Goal: Task Accomplishment & Management: Manage account settings

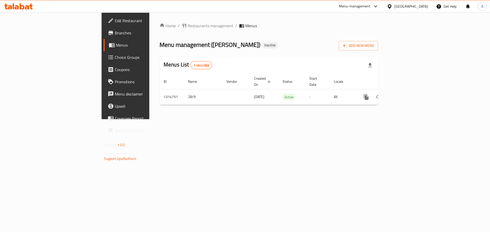
click at [104, 31] on link "Branches" at bounding box center [144, 33] width 80 height 12
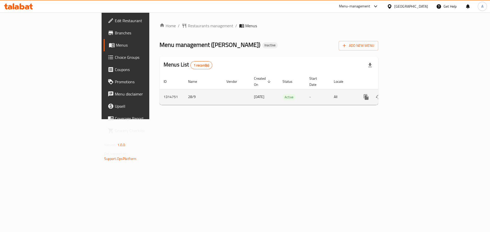
click at [409, 91] on link "enhanced table" at bounding box center [403, 97] width 12 height 12
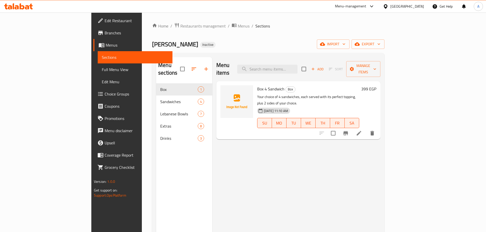
click at [105, 21] on span "Edit Restaurant" at bounding box center [137, 21] width 64 height 6
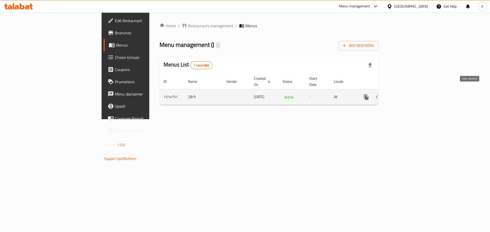
click at [409, 94] on link "enhanced table" at bounding box center [403, 97] width 12 height 12
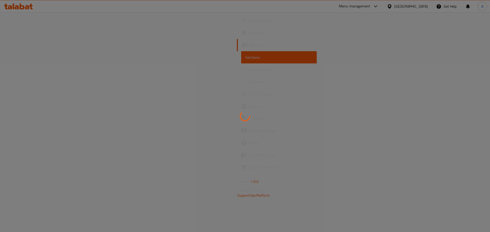
click at [18, 69] on div at bounding box center [245, 116] width 490 height 232
click at [26, 69] on div at bounding box center [245, 116] width 490 height 232
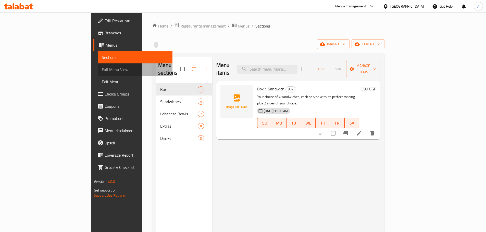
click at [102, 69] on span "Full Menu View" at bounding box center [135, 70] width 67 height 6
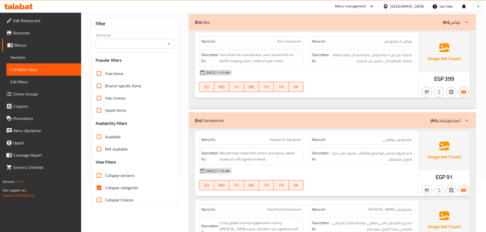
scroll to position [102, 0]
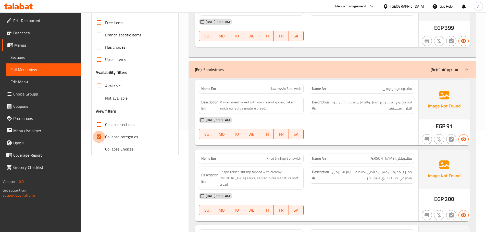
click at [103, 137] on input "Collapse categories" at bounding box center [99, 137] width 12 height 12
checkbox input "false"
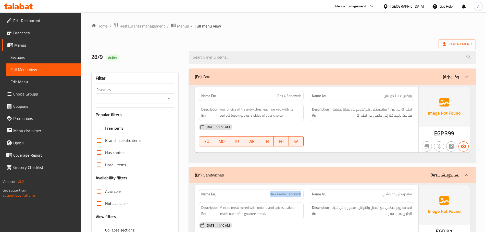
click at [325, 116] on strong "Description Ar:" at bounding box center [320, 112] width 17 height 12
click at [286, 96] on span "Box 4 Sandwich" at bounding box center [289, 95] width 24 height 5
copy span "Box 4 Sandwich"
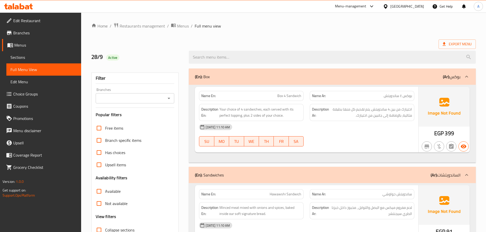
click at [249, 130] on div "28-09-2025 11:10 AM" at bounding box center [306, 127] width 221 height 12
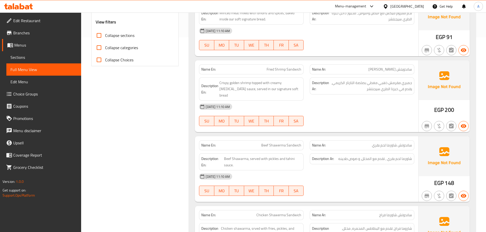
scroll to position [204, 0]
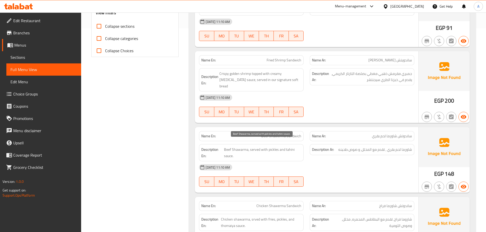
click at [257, 147] on span "Beef Shawarma, served with pickles and tahini sauce." at bounding box center [262, 153] width 77 height 12
click at [346, 165] on div "28-09-2025 11:10 AM" at bounding box center [306, 167] width 221 height 12
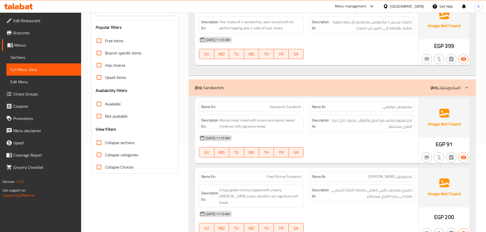
scroll to position [386, 0]
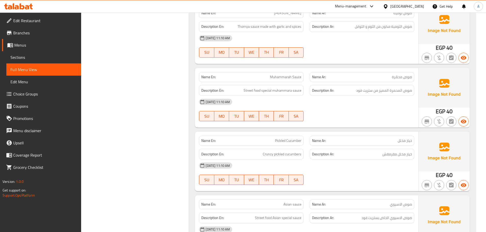
scroll to position [1253, 0]
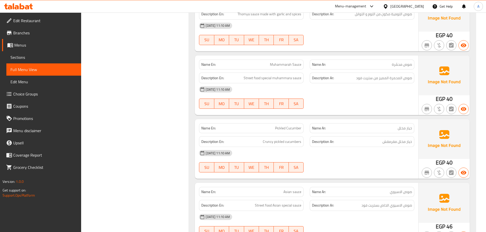
click at [392, 139] on span "خيار مخلل مقرمقش" at bounding box center [397, 142] width 30 height 6
click at [394, 147] on div "28-09-2025 11:10 AM" at bounding box center [306, 153] width 221 height 12
click at [283, 139] on span "Cruncy pickled cucumbers" at bounding box center [282, 142] width 39 height 6
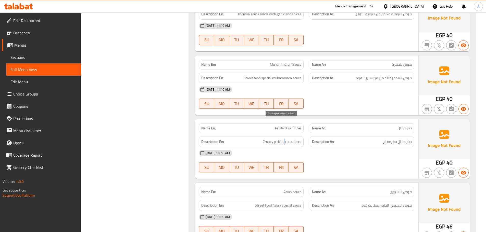
click at [283, 139] on span "Cruncy pickled cucumbers" at bounding box center [282, 142] width 39 height 6
click at [338, 147] on div "28-09-2025 11:10 AM SU MO TU WE TH FR SA" at bounding box center [306, 161] width 221 height 29
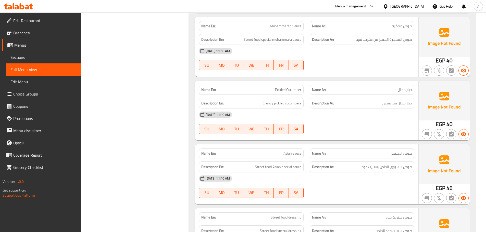
scroll to position [1304, 0]
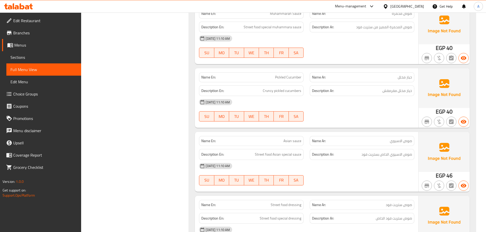
click at [270, 152] on span "Street food Asian special sauce" at bounding box center [278, 155] width 46 height 6
copy span "Street food Asian special sauce"
click at [353, 171] on div "Name En: Asian sauce Name Ar: صوص الاسيوي Description En: Street food Asian spe…" at bounding box center [306, 162] width 223 height 60
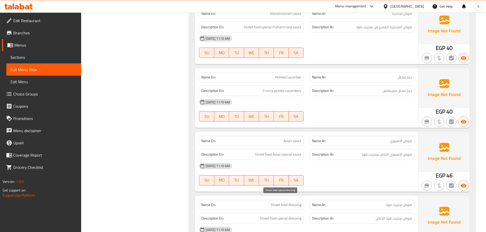
click at [295, 216] on span "Street food special dressing" at bounding box center [281, 219] width 42 height 6
copy span "Street food special dressing"
click at [359, 175] on div "Name En: Chips Box Name Ar: بوكس شيبسى Description En: Crrispy fries with Spice…" at bounding box center [332, 67] width 287 height 525
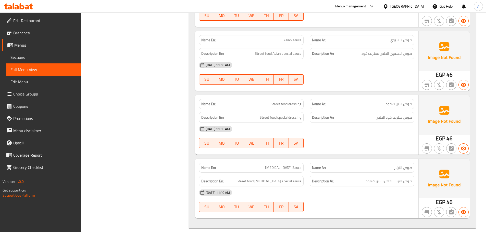
scroll to position [1406, 0]
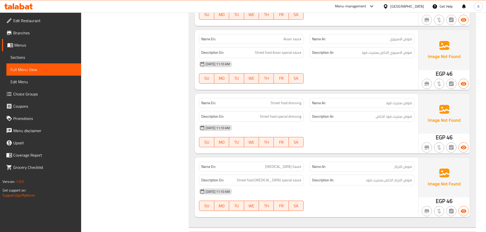
click at [284, 175] on div "Description En: Street food Tartar special sauce" at bounding box center [251, 180] width 105 height 11
copy span "Street food Tartar special sauce"
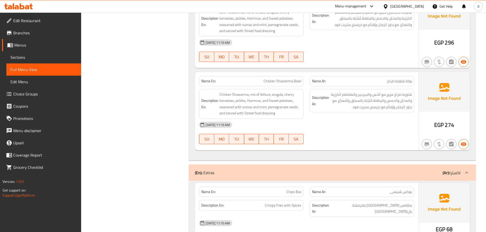
scroll to position [0, 0]
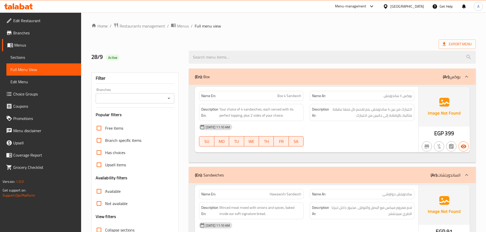
click at [34, 52] on link "Sections" at bounding box center [43, 57] width 75 height 12
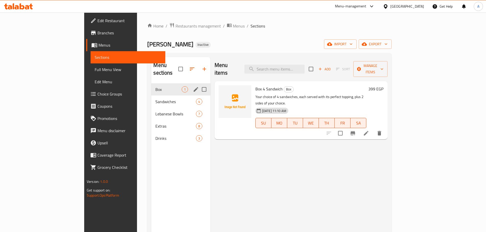
click at [199, 84] on input "Menu sections" at bounding box center [204, 89] width 11 height 11
checkbox input "true"
click at [183, 66] on icon "button" at bounding box center [186, 69] width 6 height 6
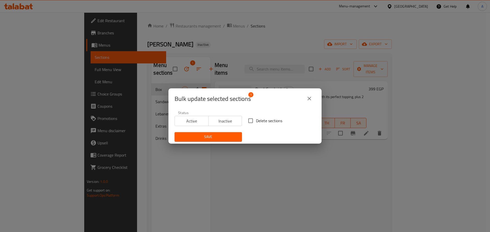
click at [251, 121] on input "Delete sections" at bounding box center [250, 121] width 11 height 11
checkbox input "true"
click at [215, 137] on span "Save" at bounding box center [208, 137] width 59 height 6
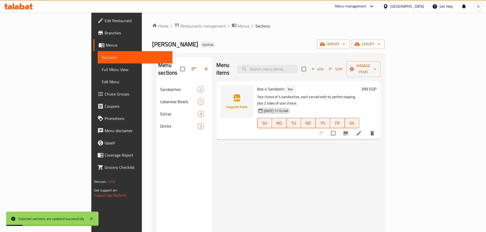
click at [98, 63] on link "Sections" at bounding box center [135, 57] width 75 height 12
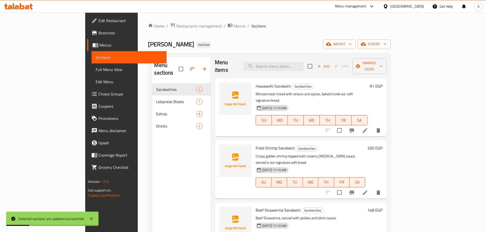
scroll to position [3, 0]
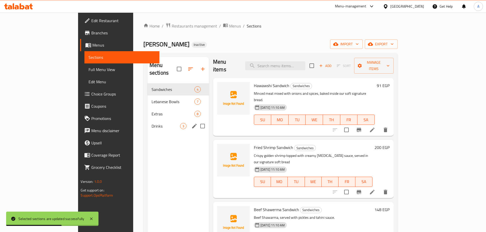
click at [152, 123] on span "Drinks" at bounding box center [166, 126] width 29 height 6
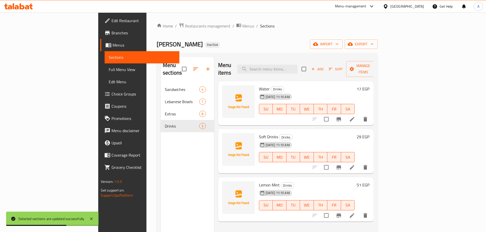
click at [323, 133] on h6 "Soft Drinks Drinks" at bounding box center [307, 136] width 96 height 7
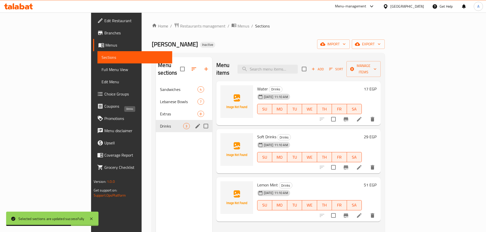
click at [160, 111] on span "Extras" at bounding box center [178, 114] width 37 height 6
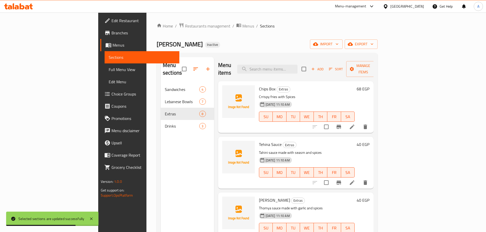
click at [374, 125] on div "Chips Box Extras Crrispy fries with Spices 28-09-2025 11:10 AM SU MO TU WE TH F…" at bounding box center [296, 107] width 156 height 52
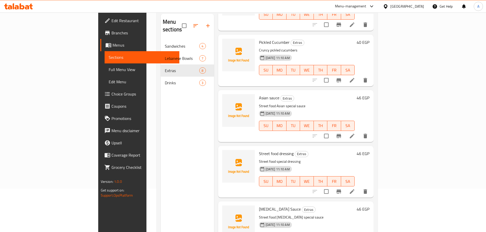
scroll to position [71, 0]
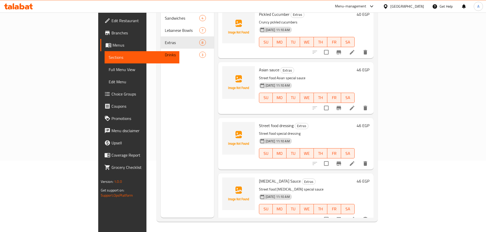
drag, startPoint x: 26, startPoint y: 67, endPoint x: 46, endPoint y: 68, distance: 19.9
click at [109, 67] on span "Full Menu View" at bounding box center [142, 70] width 67 height 6
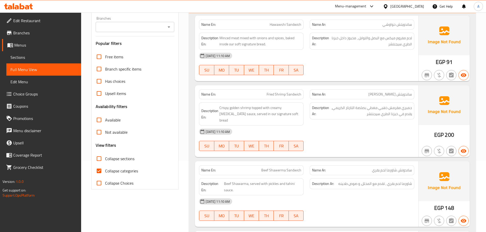
click at [111, 172] on span "Collapse categories" at bounding box center [121, 171] width 33 height 6
click at [105, 172] on input "Collapse categories" at bounding box center [99, 171] width 12 height 12
checkbox input "false"
click at [261, 110] on span "Crispy golden shrimp topped with creamy tartar sauce, served in our signature s…" at bounding box center [260, 114] width 82 height 19
click at [261, 101] on div "Description En: Crispy golden shrimp topped with creamy tartar sauce, served in…" at bounding box center [251, 114] width 111 height 30
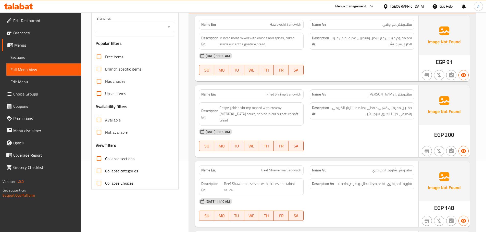
click at [262, 100] on div "Description En: Crispy golden shrimp topped with creamy tartar sauce, served in…" at bounding box center [251, 114] width 111 height 30
drag, startPoint x: 233, startPoint y: 124, endPoint x: 236, endPoint y: 123, distance: 2.7
click at [232, 130] on span "28-09-2025 11:10 AM" at bounding box center [218, 132] width 28 height 5
click at [33, 60] on span "Sections" at bounding box center [43, 57] width 67 height 6
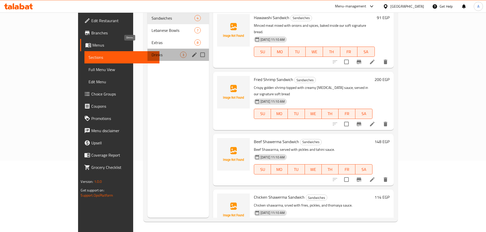
click at [152, 52] on span "Drinks" at bounding box center [166, 55] width 29 height 6
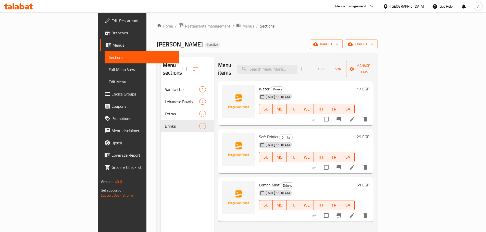
scroll to position [26, 0]
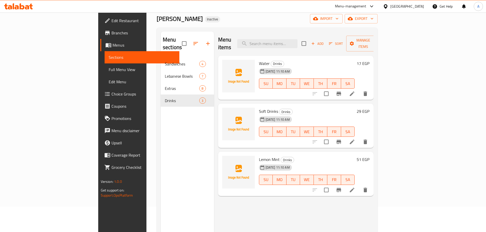
click at [109, 70] on span "Full Menu View" at bounding box center [142, 70] width 67 height 6
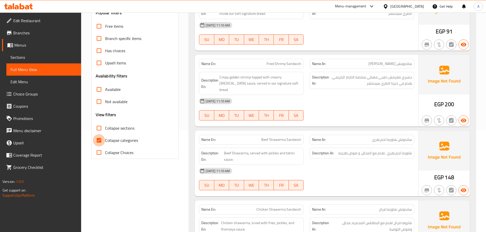
click at [103, 142] on input "Collapse categories" at bounding box center [99, 140] width 12 height 12
checkbox input "false"
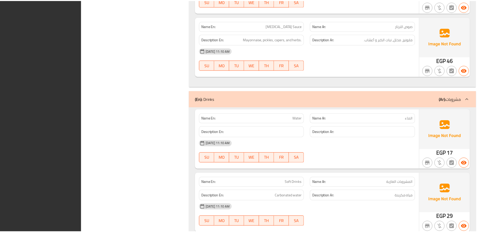
scroll to position [1521, 0]
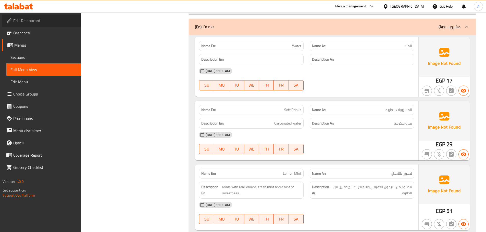
click at [25, 21] on span "Edit Restaurant" at bounding box center [45, 21] width 64 height 6
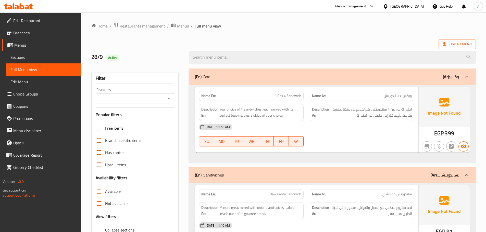
click at [153, 27] on span "Restaurants management" at bounding box center [142, 26] width 45 height 6
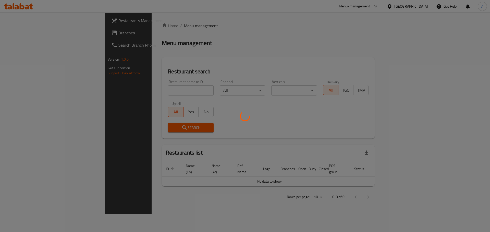
click at [25, 47] on div at bounding box center [245, 116] width 490 height 232
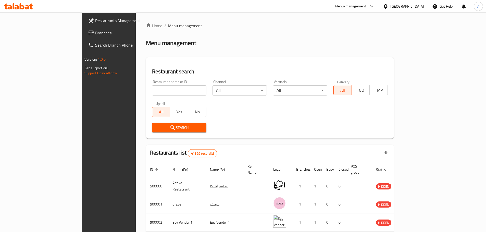
click at [82, 36] on div "Restaurants Management Branches Search Branch Phone Version: 1.0.0 Get support …" at bounding box center [243, 195] width 322 height 366
click at [95, 33] on span "Branches" at bounding box center [127, 33] width 64 height 6
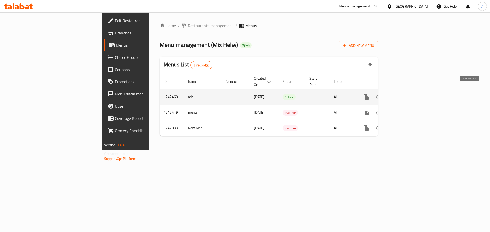
click at [406, 94] on icon "enhanced table" at bounding box center [403, 97] width 6 height 6
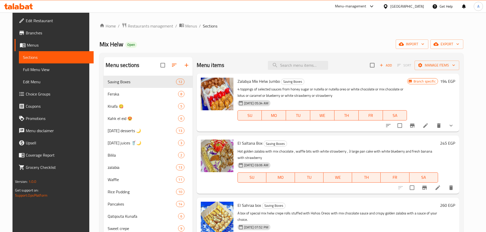
click at [34, 41] on link "Menus" at bounding box center [54, 45] width 79 height 12
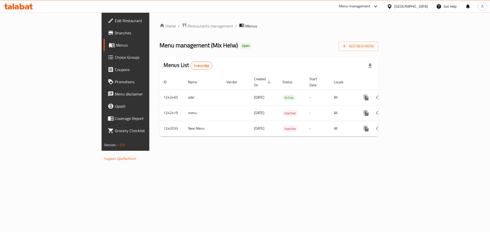
click at [115, 34] on span "Branches" at bounding box center [147, 33] width 65 height 6
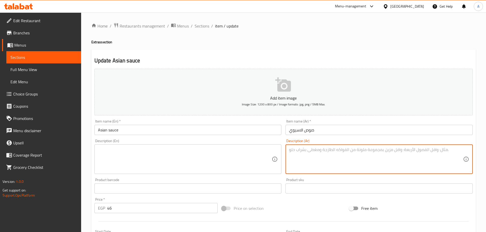
click at [218, 132] on input "Asian sauce" at bounding box center [187, 130] width 187 height 10
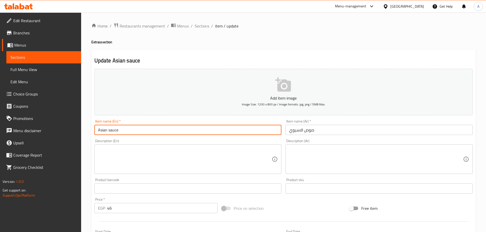
click at [170, 132] on input "Street food dressing" at bounding box center [187, 130] width 187 height 10
click at [147, 130] on input "[MEDICAL_DATA] Sauce" at bounding box center [187, 130] width 187 height 10
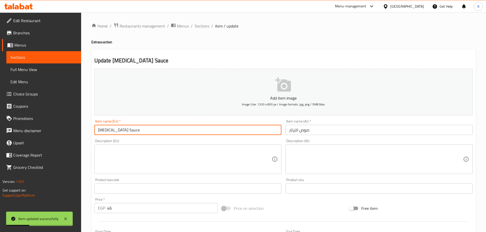
click at [105, 131] on input "[MEDICAL_DATA] Sauce" at bounding box center [187, 130] width 187 height 10
drag, startPoint x: 254, startPoint y: 167, endPoint x: 240, endPoint y: 163, distance: 14.0
click at [252, 167] on textarea at bounding box center [185, 159] width 174 height 24
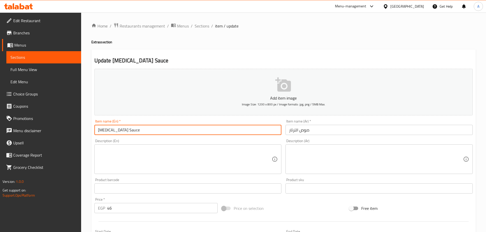
paste textarea "Mayonnaise, pickles, capers, and herbs."
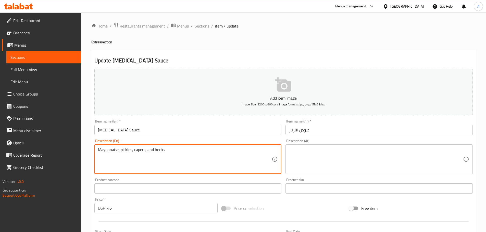
type textarea "Mayonnaise, pickles, capers, and herbs."
click at [324, 159] on textarea at bounding box center [376, 159] width 174 height 24
paste textarea "مايونيز، مخلل، نبات الكبر و أعشاب"
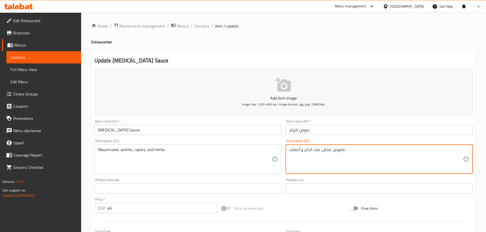
click at [150, 132] on input "[MEDICAL_DATA] Sauce" at bounding box center [187, 130] width 187 height 10
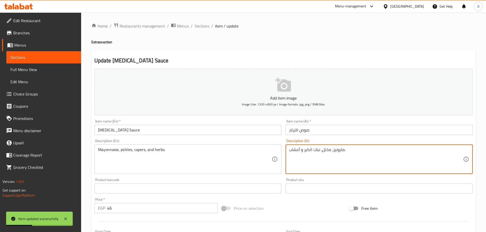
type textarea "مايونيز، مخلل، نبات الكبر و أعشاب."
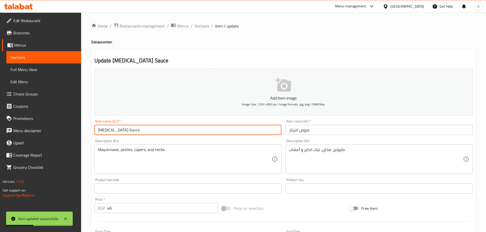
drag, startPoint x: 170, startPoint y: 131, endPoint x: 173, endPoint y: 131, distance: 3.3
click at [173, 131] on input "[MEDICAL_DATA] Sauce" at bounding box center [187, 130] width 187 height 10
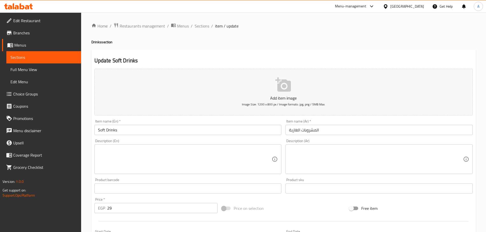
click at [128, 130] on input "Soft Drinks" at bounding box center [187, 130] width 187 height 10
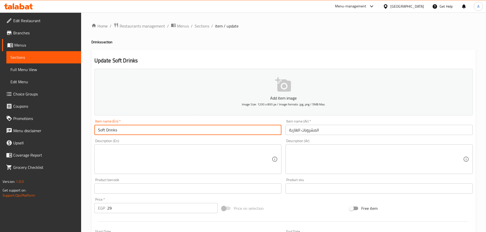
click at [127, 129] on input "Soft Drinks" at bounding box center [187, 130] width 187 height 10
click at [211, 159] on textarea at bounding box center [185, 159] width 174 height 24
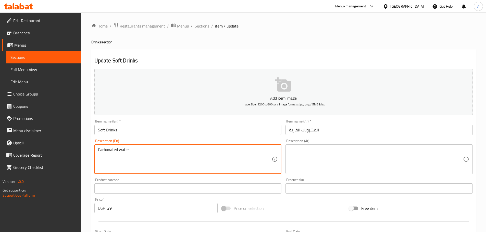
type textarea "Carbonated water"
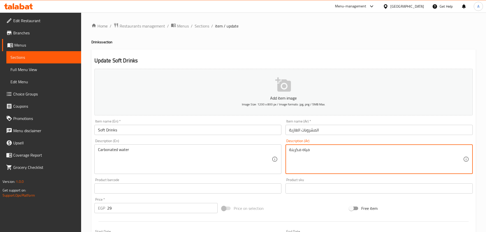
type textarea "مياه مكربنة"
click at [167, 127] on input "Soft Drinks" at bounding box center [187, 130] width 187 height 10
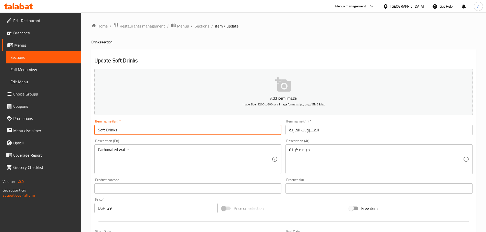
click at [123, 127] on input "Lemon Mint" at bounding box center [187, 130] width 187 height 10
click at [199, 152] on textarea at bounding box center [185, 159] width 174 height 24
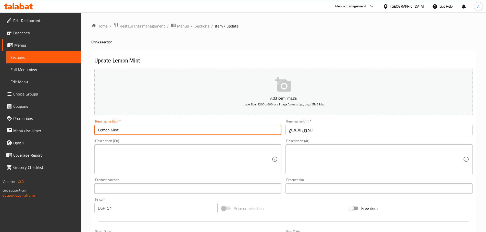
paste textarea "Made with real lemons, fresh mint and a hint of sweetness."
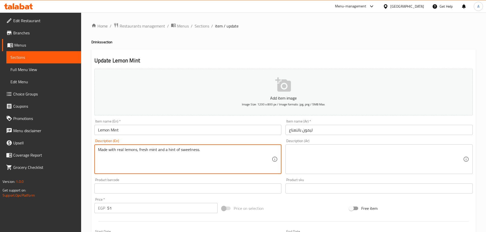
type textarea "Made with real lemons, fresh mint and a hint of sweetness."
click at [305, 151] on textarea at bounding box center [376, 159] width 174 height 24
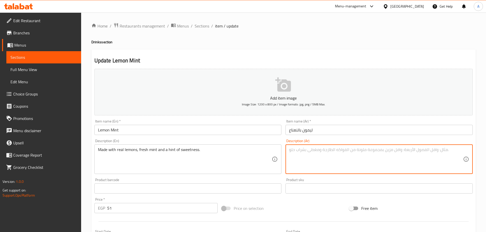
paste textarea "مصنوع من الليمون الحقيقي والنعناع الطازج وقليل من الحلاوة"
type textarea "مصنوع من الليمون الحقيقي والنعناع الطازج وقليل من الحلاوة."
click at [210, 134] on input "Lemon Mint" at bounding box center [187, 130] width 187 height 10
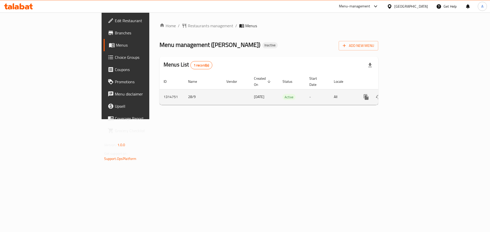
click at [409, 91] on link "enhanced table" at bounding box center [403, 97] width 12 height 12
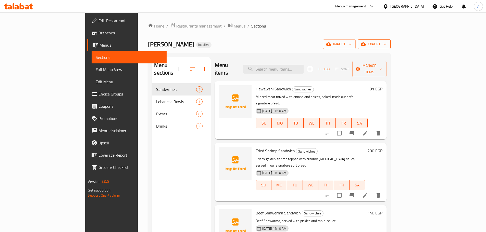
click at [386, 46] on span "export" at bounding box center [374, 44] width 25 height 6
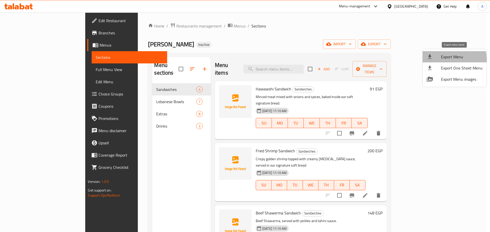
click at [448, 59] on span "Export Menu" at bounding box center [462, 57] width 42 height 6
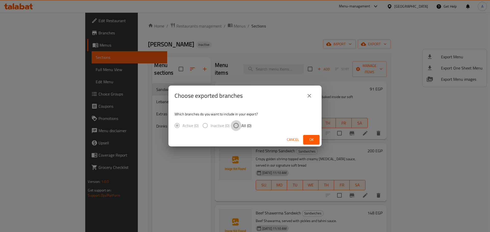
click at [236, 128] on input "All (0)" at bounding box center [236, 125] width 11 height 11
radio input "true"
click at [312, 139] on span "Ok" at bounding box center [311, 140] width 8 height 6
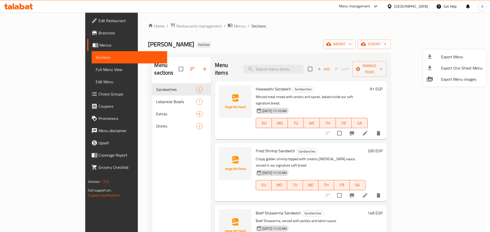
click at [420, 8] on div at bounding box center [245, 116] width 490 height 232
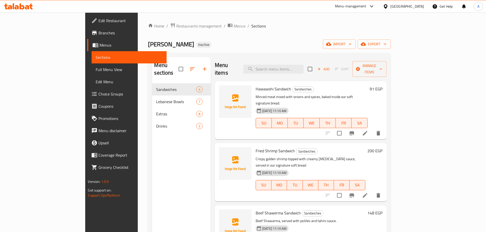
click at [420, 7] on div "[GEOGRAPHIC_DATA]" at bounding box center [407, 7] width 34 height 6
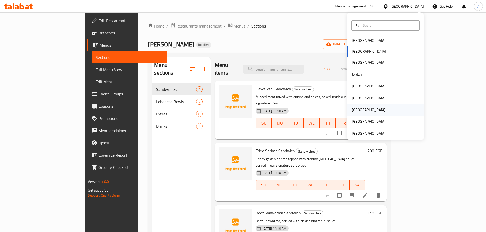
click at [354, 111] on div "[GEOGRAPHIC_DATA]" at bounding box center [369, 110] width 34 height 6
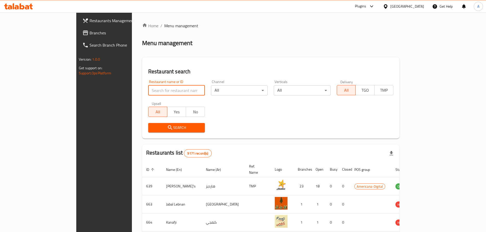
click at [148, 93] on input "search" at bounding box center [176, 90] width 57 height 10
paste input "Good women restaurant"
type input "Good women restaurant"
click button "Search" at bounding box center [176, 127] width 57 height 9
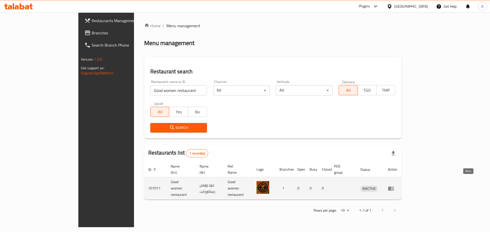
click at [394, 186] on icon "enhanced table" at bounding box center [391, 189] width 6 height 6
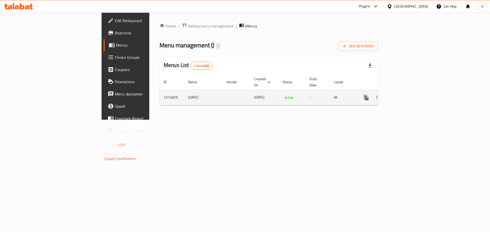
click at [406, 95] on icon "enhanced table" at bounding box center [403, 98] width 6 height 6
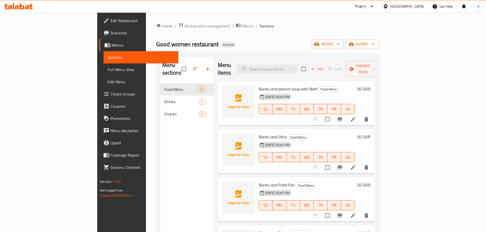
drag, startPoint x: 34, startPoint y: 68, endPoint x: 72, endPoint y: 73, distance: 38.9
click at [108, 68] on span "Full Menu View" at bounding box center [141, 70] width 67 height 6
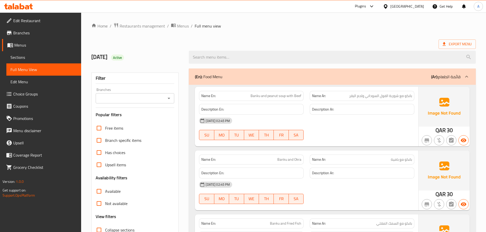
scroll to position [128, 0]
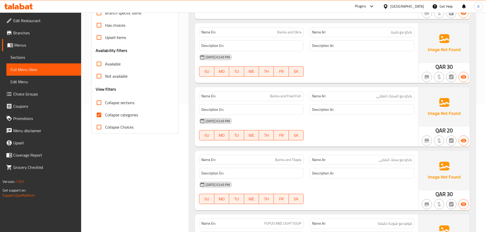
click at [120, 117] on span "Collapse categories" at bounding box center [121, 115] width 33 height 6
click at [105, 117] on input "Collapse categories" at bounding box center [99, 115] width 12 height 12
checkbox input "false"
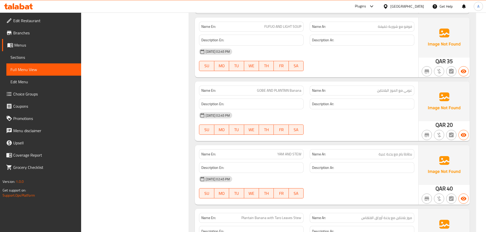
scroll to position [383, 0]
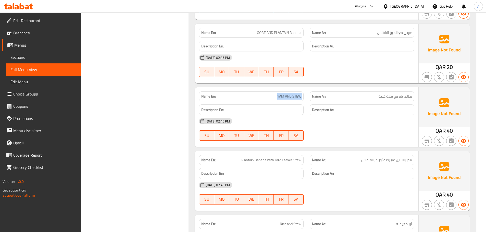
drag, startPoint x: 276, startPoint y: 93, endPoint x: 307, endPoint y: 93, distance: 31.1
click at [307, 93] on div "Name En: YAM AND STEW Name Ar: بطاطا يام مع يخنة غنية" at bounding box center [306, 97] width 221 height 16
copy span "YAM AND STEW"
click at [282, 96] on span "YAM AND STEW" at bounding box center [289, 96] width 24 height 5
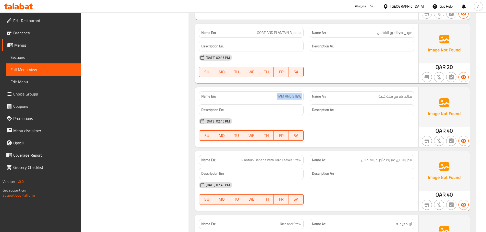
click at [282, 96] on span "YAM AND STEW" at bounding box center [289, 96] width 24 height 5
click at [365, 126] on div "[DATE] 02:45 PM" at bounding box center [306, 121] width 221 height 12
click at [291, 99] on span "YAM AND STEW" at bounding box center [289, 96] width 24 height 5
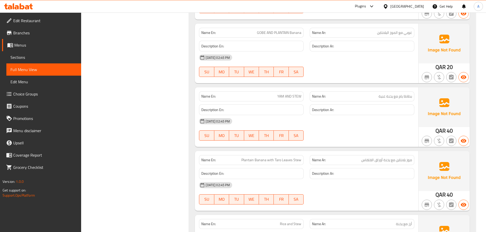
click at [404, 96] on span "بطاطا يام مع يخنة غنية" at bounding box center [395, 96] width 33 height 5
copy span "بطاطا يام مع يخنة غنية"
click at [387, 136] on div "[DATE] 02:45 PM SU MO TU WE TH FR SA" at bounding box center [306, 129] width 221 height 29
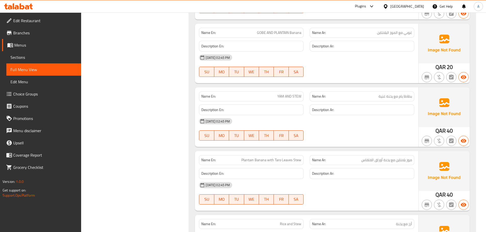
click at [293, 96] on span "YAM AND STEW" at bounding box center [289, 96] width 24 height 5
drag, startPoint x: 293, startPoint y: 96, endPoint x: 349, endPoint y: 136, distance: 69.1
click at [294, 96] on span "YAM AND STEW" at bounding box center [289, 96] width 24 height 5
copy span "YAM AND STEW"
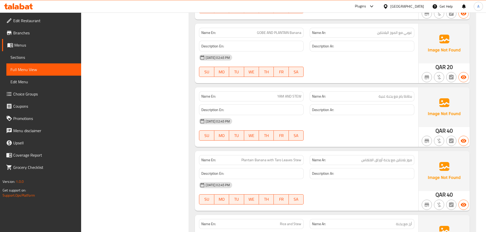
click at [384, 131] on div "[DATE] 02:45 PM SU MO TU WE TH FR SA" at bounding box center [306, 129] width 221 height 29
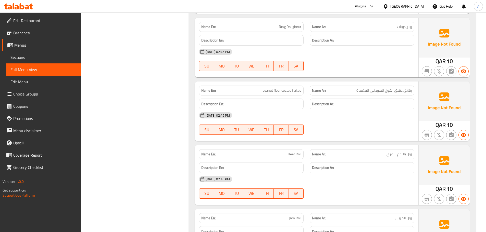
scroll to position [2117, 0]
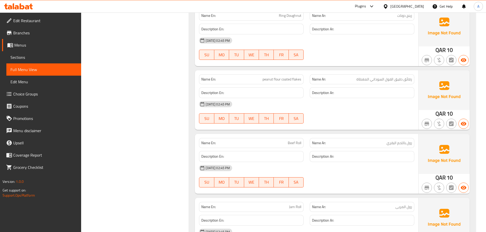
click at [389, 79] on span "رقائق دقيق الفول السوداني المغطاة" at bounding box center [384, 79] width 56 height 5
copy span "رقائق دقيق الفول السوداني المغطاة"
click at [350, 111] on div "[DATE] 02:45 PM SU MO TU WE TH FR SA" at bounding box center [306, 112] width 221 height 29
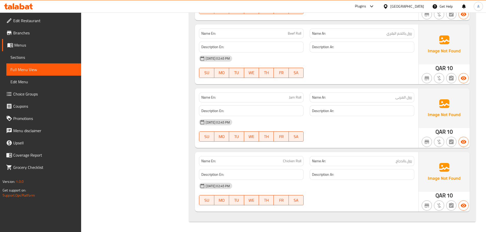
scroll to position [1413, 0]
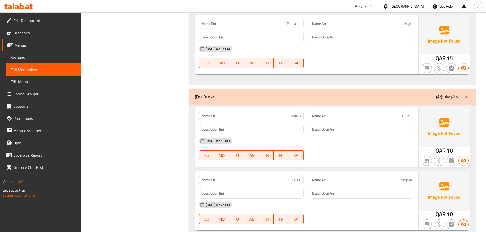
click at [390, 142] on div "[DATE] 02:45 PM" at bounding box center [306, 141] width 221 height 12
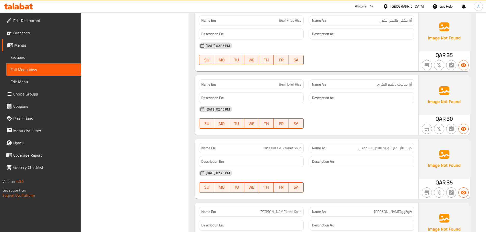
scroll to position [0, 0]
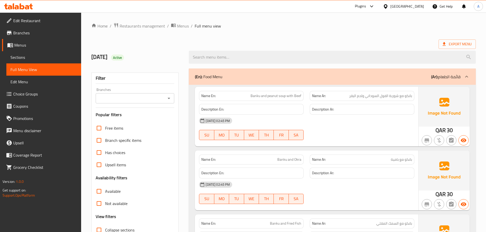
click at [455, 50] on div at bounding box center [332, 57] width 293 height 19
click at [452, 43] on span "Export Menu" at bounding box center [457, 44] width 29 height 6
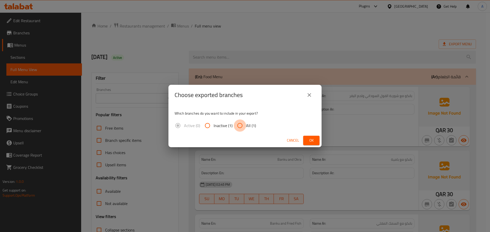
click at [234, 125] on input "All (1)" at bounding box center [240, 126] width 12 height 12
radio input "true"
click at [309, 140] on span "Ok" at bounding box center [311, 140] width 8 height 6
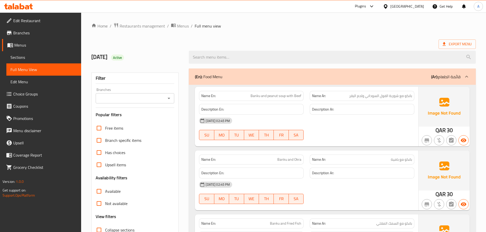
click at [26, 34] on span "Branches" at bounding box center [45, 33] width 64 height 6
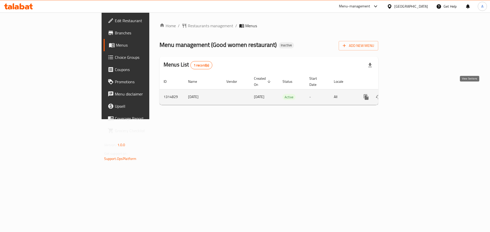
click at [409, 91] on link "enhanced table" at bounding box center [403, 97] width 12 height 12
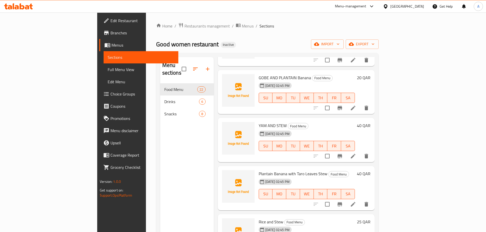
scroll to position [128, 0]
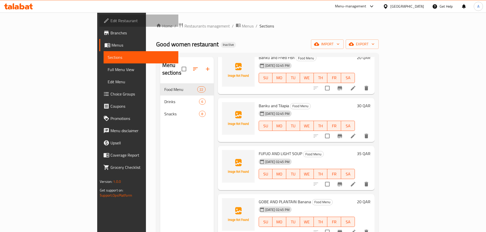
click at [110, 21] on span "Edit Restaurant" at bounding box center [142, 21] width 64 height 6
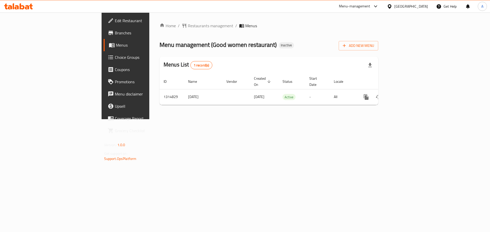
click at [247, 109] on div "Home / Restaurants management / Menus Menu management ( Good women restaurant )…" at bounding box center [268, 65] width 239 height 107
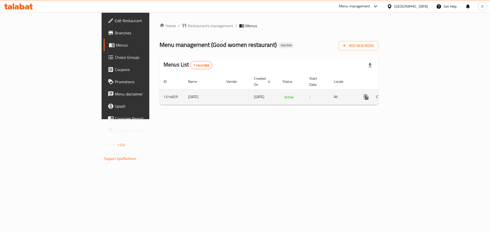
click at [409, 91] on link "enhanced table" at bounding box center [403, 97] width 12 height 12
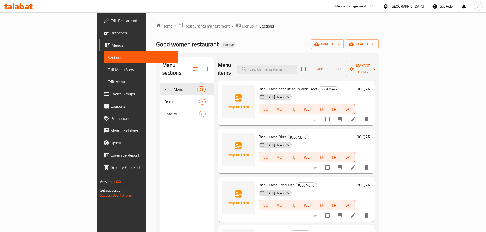
click at [325, 142] on div "[DATE] 02:45 PM SU MO TU WE TH FR SA" at bounding box center [307, 154] width 100 height 28
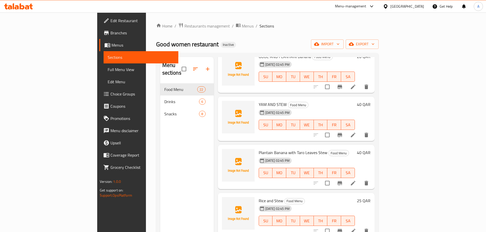
scroll to position [273, 0]
click at [355, 133] on icon at bounding box center [353, 135] width 5 height 5
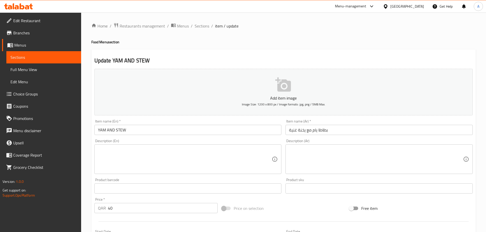
click at [142, 133] on input "YAM AND STEW" at bounding box center [187, 130] width 187 height 10
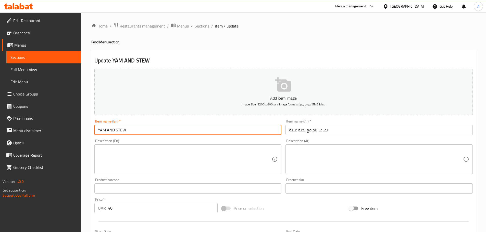
click at [142, 133] on input "YAM AND STEW" at bounding box center [187, 130] width 187 height 10
paste input "am potatoes with rich stew"
type input "Yam potatoes with rich stew"
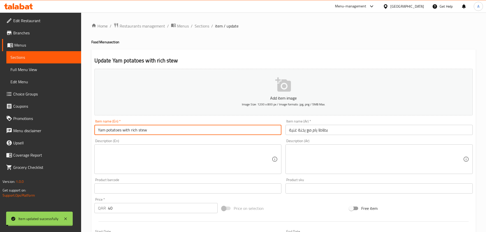
click at [40, 65] on link "Full Menu View" at bounding box center [43, 70] width 75 height 12
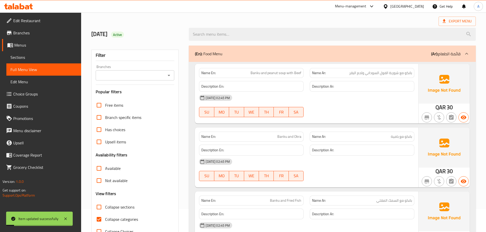
scroll to position [102, 0]
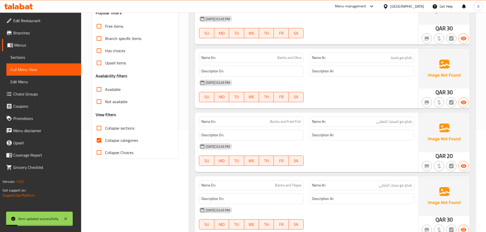
click at [112, 144] on span "Collapse categories" at bounding box center [121, 140] width 33 height 6
click at [105, 144] on input "Collapse categories" at bounding box center [99, 140] width 12 height 12
checkbox input "false"
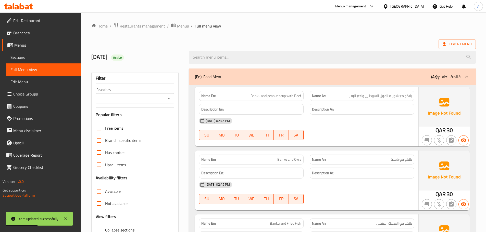
click at [469, 46] on span "Export Menu" at bounding box center [457, 44] width 29 height 6
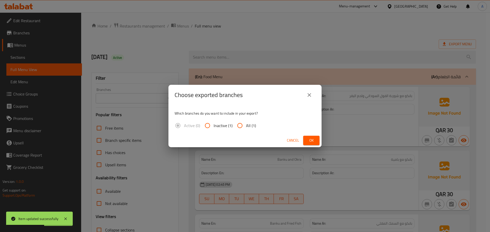
click at [245, 130] on input "All (1)" at bounding box center [240, 126] width 12 height 12
radio input "true"
click at [308, 141] on span "Ok" at bounding box center [311, 140] width 8 height 6
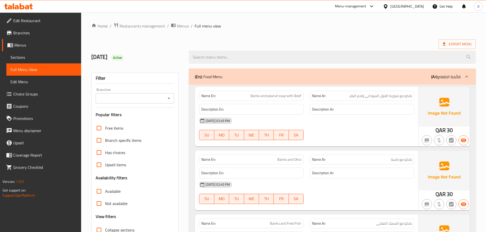
click at [47, 25] on link "Edit Restaurant" at bounding box center [41, 21] width 79 height 12
